Goal: Information Seeking & Learning: Learn about a topic

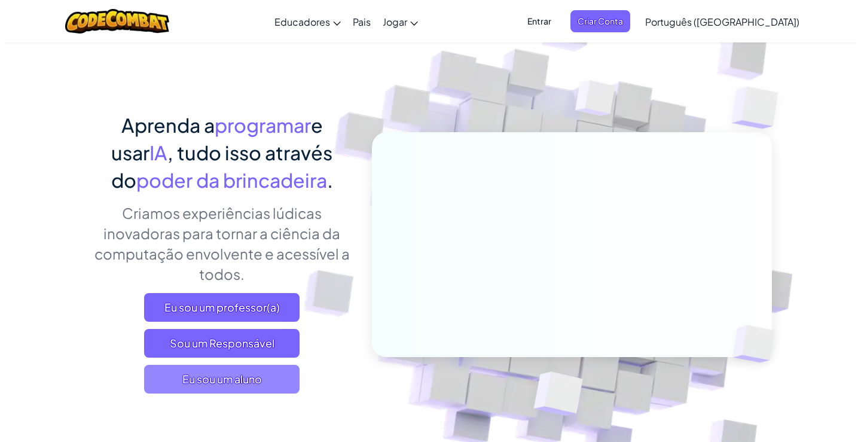
scroll to position [60, 0]
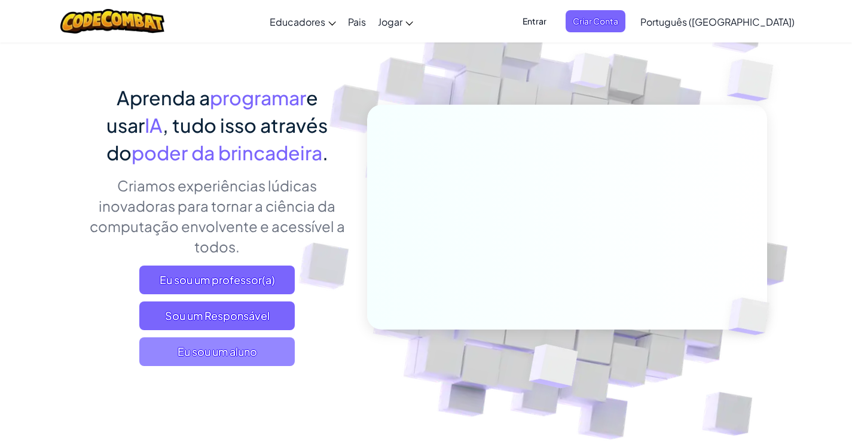
click at [246, 353] on font "Eu sou um aluno" at bounding box center [218, 352] width 80 height 14
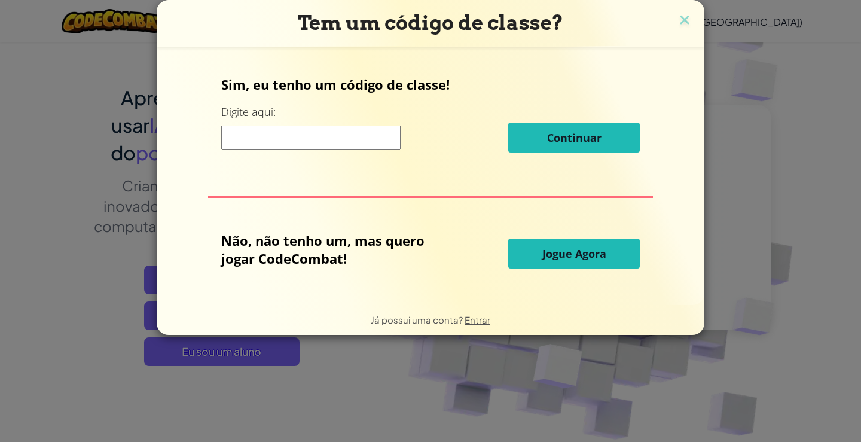
click at [589, 261] on font "Jogue Agora" at bounding box center [574, 253] width 64 height 14
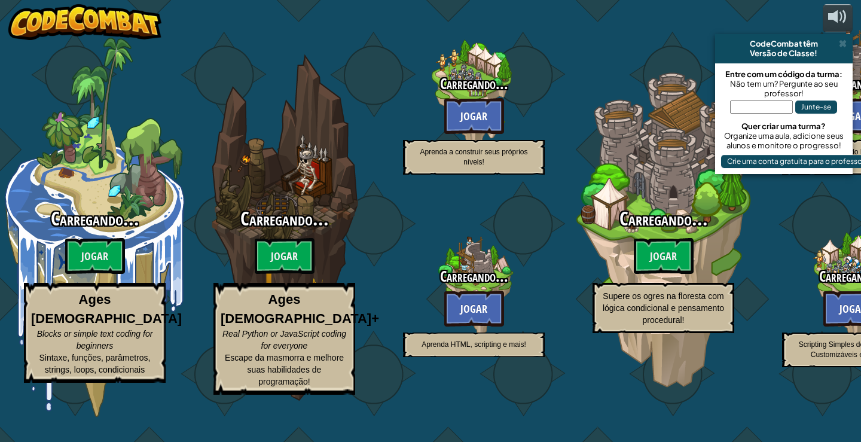
select select "pt-BR"
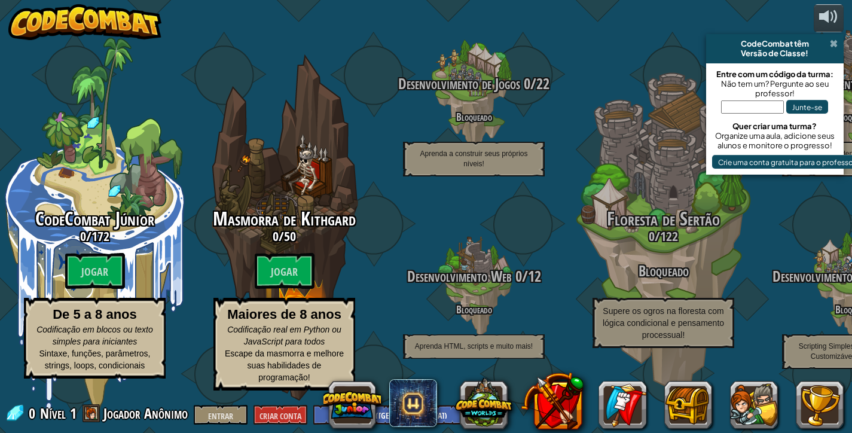
click at [836, 44] on span at bounding box center [834, 44] width 8 height 10
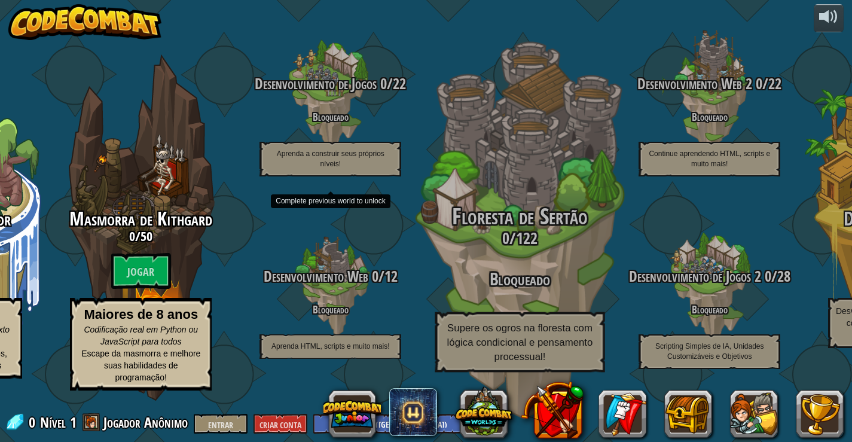
scroll to position [1, 0]
